Goal: Task Accomplishment & Management: Use online tool/utility

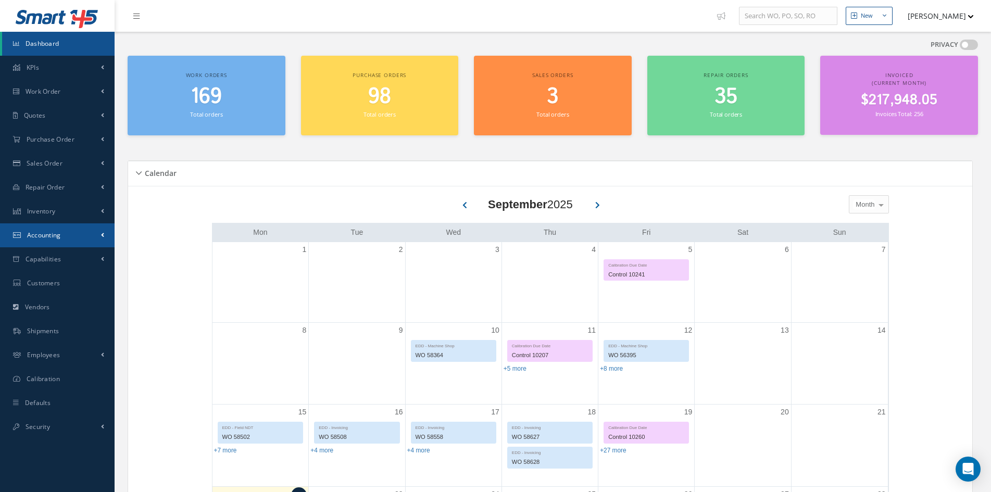
click at [35, 233] on span "Accounting" at bounding box center [44, 235] width 34 height 9
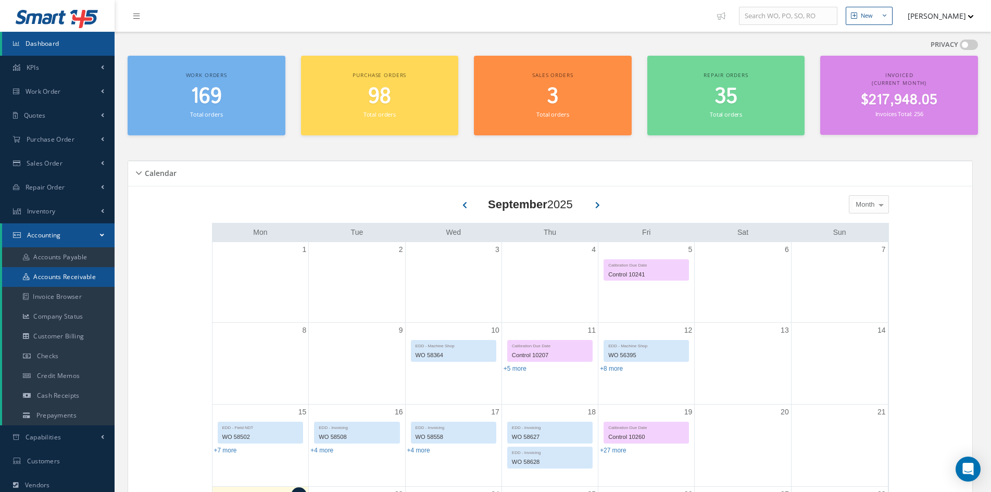
click at [46, 276] on link "Accounts Receivable" at bounding box center [58, 277] width 113 height 20
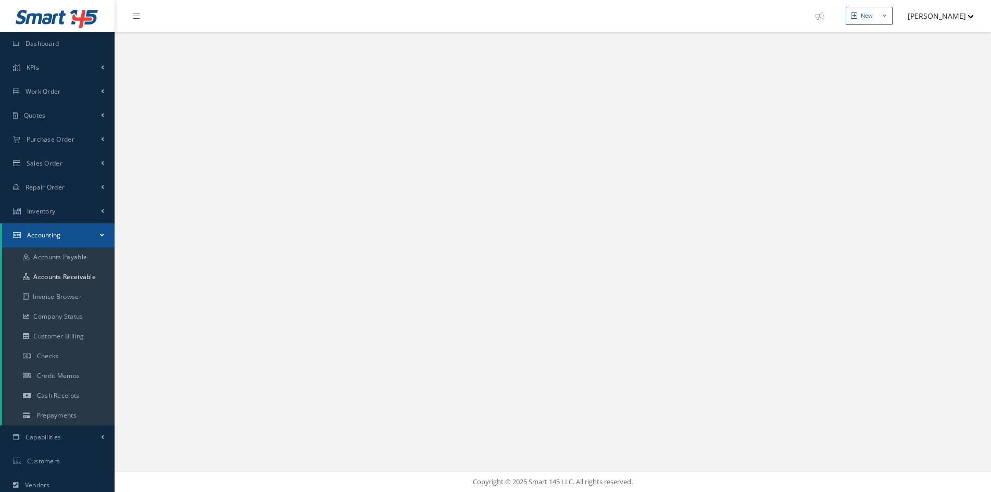
select select "25"
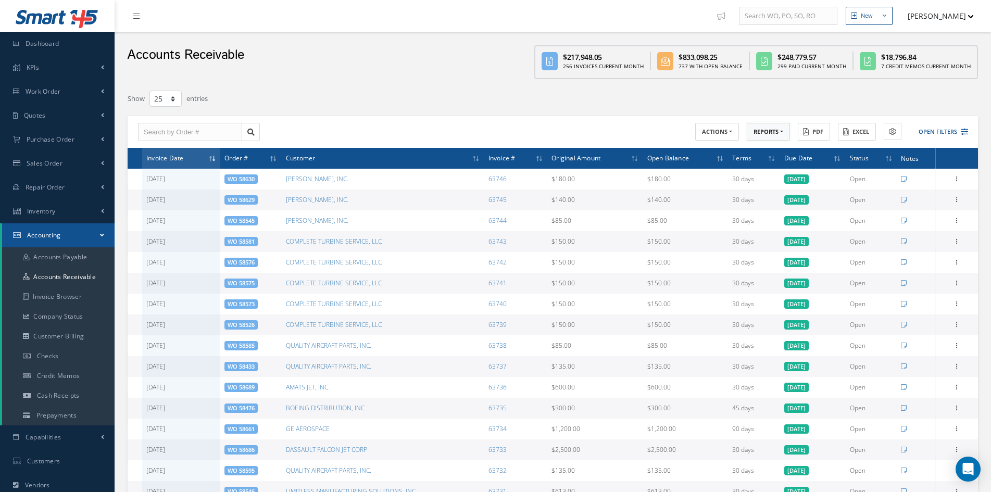
click at [760, 134] on button "REPORTS" at bounding box center [768, 132] width 43 height 18
click at [767, 151] on link "A/R Aging" at bounding box center [788, 149] width 83 height 14
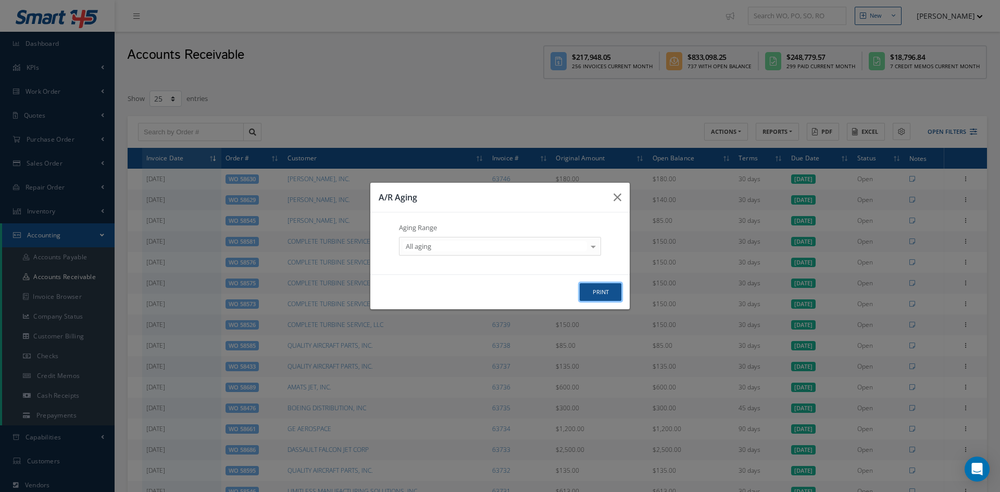
click at [606, 292] on button "print" at bounding box center [601, 292] width 42 height 18
